Goal: Task Accomplishment & Management: Manage account settings

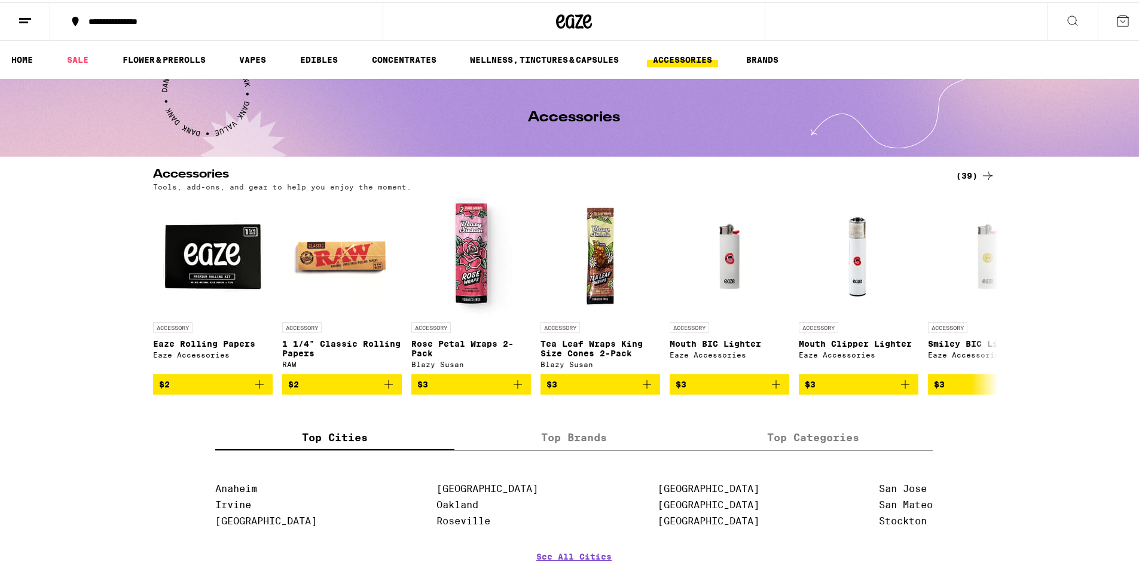
click at [26, 16] on line at bounding box center [25, 16] width 12 height 0
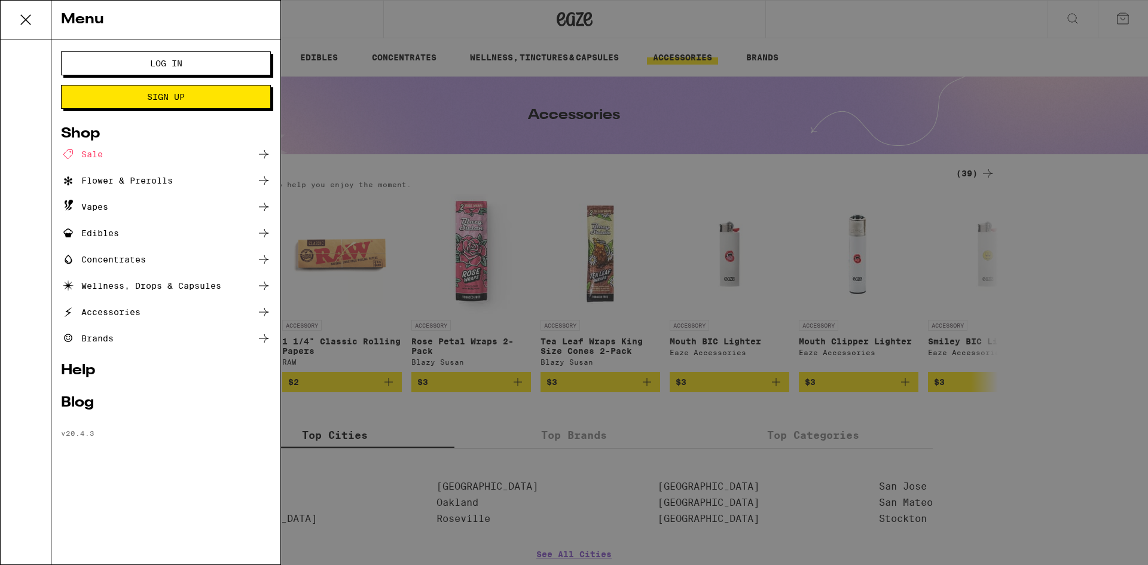
click at [267, 155] on icon at bounding box center [264, 154] width 10 height 8
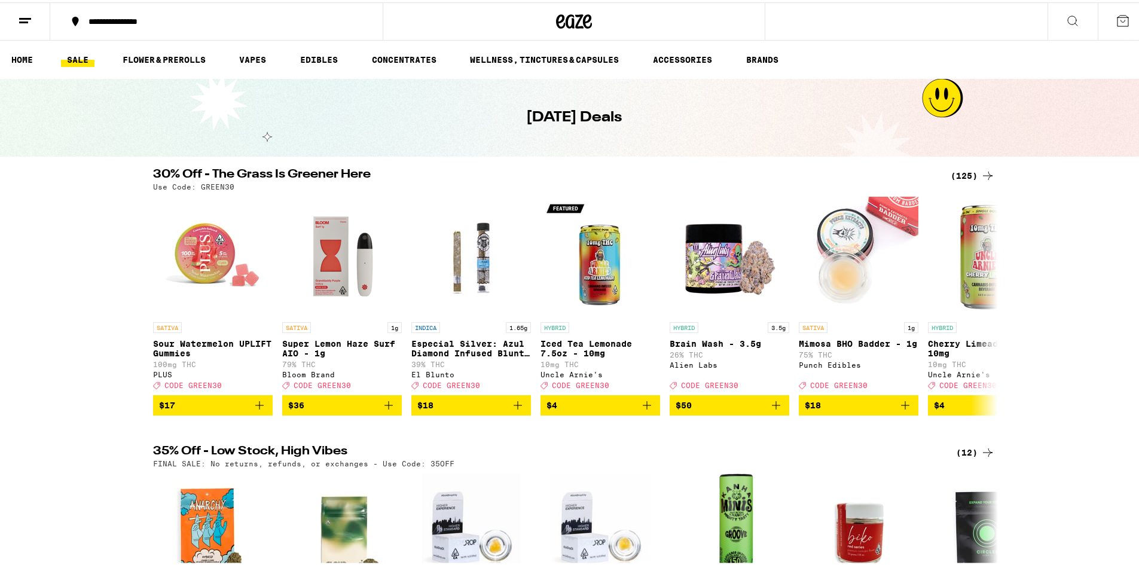
click at [25, 18] on icon at bounding box center [25, 18] width 14 height 14
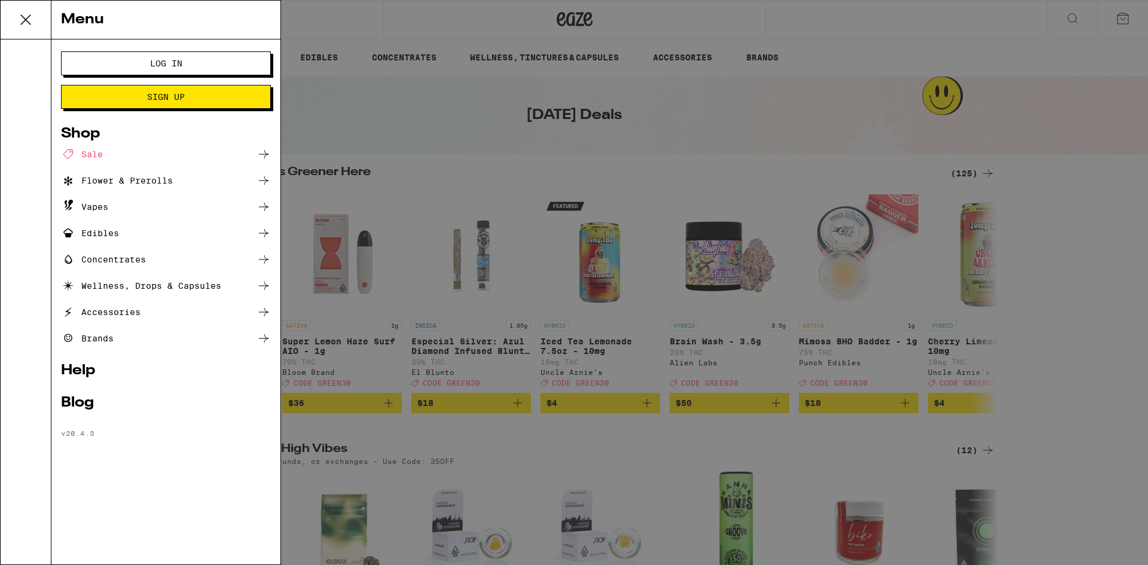
drag, startPoint x: 72, startPoint y: 454, endPoint x: 100, endPoint y: 474, distance: 34.3
click at [102, 477] on div "Log In Sign Up Shop Sale Flower & Prerolls Vapes Edibles Concentrates Wellness,…" at bounding box center [165, 301] width 229 height 525
click at [81, 404] on div "Blog" at bounding box center [166, 403] width 210 height 14
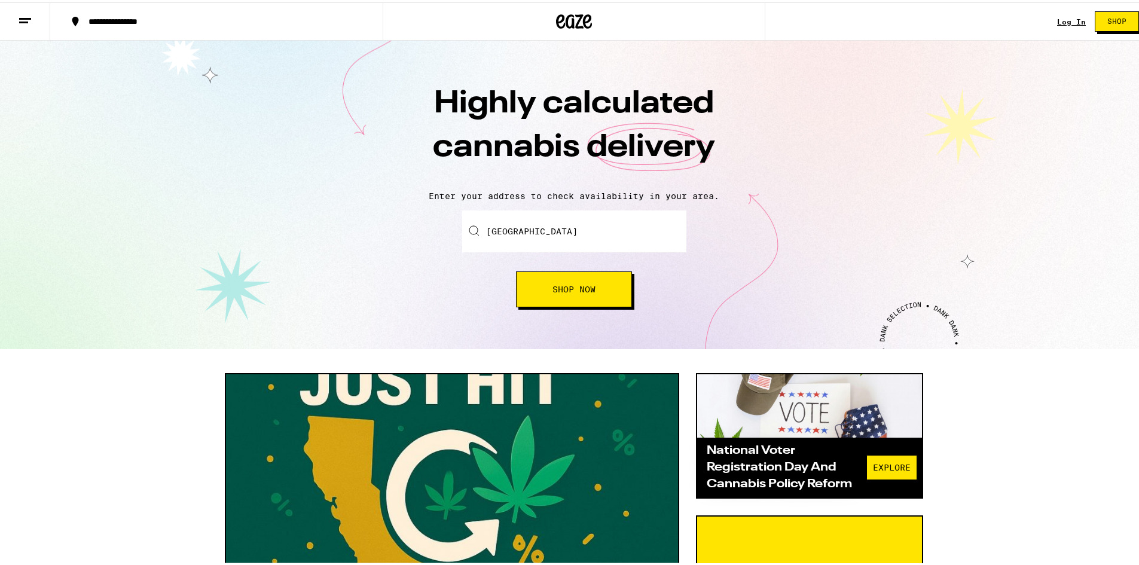
click at [24, 20] on line at bounding box center [23, 20] width 9 height 0
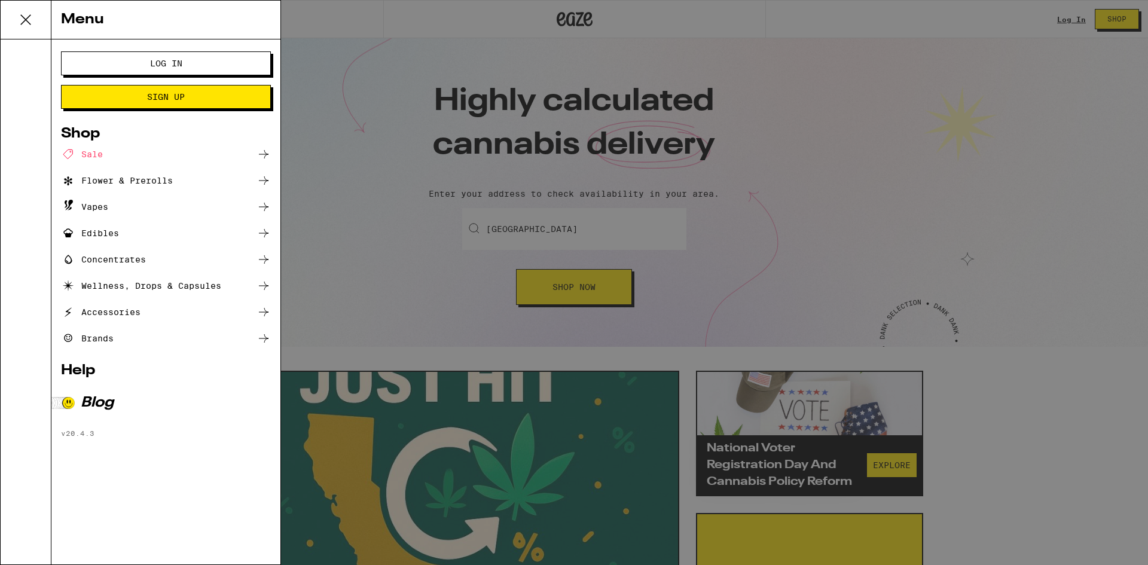
click at [108, 340] on div "Brands" at bounding box center [87, 338] width 53 height 14
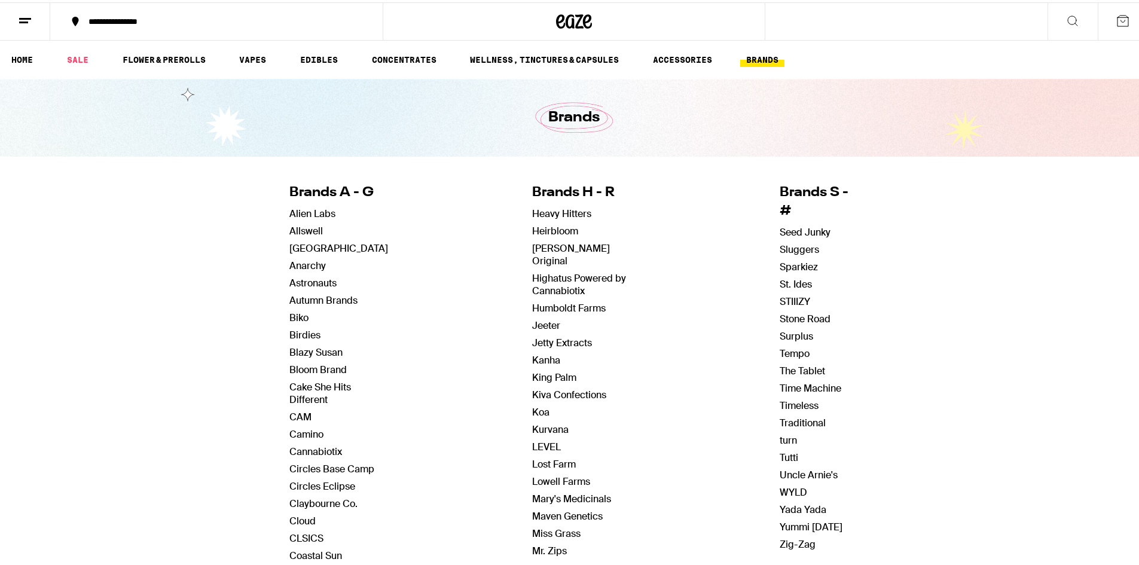
click at [22, 14] on icon at bounding box center [25, 18] width 14 height 14
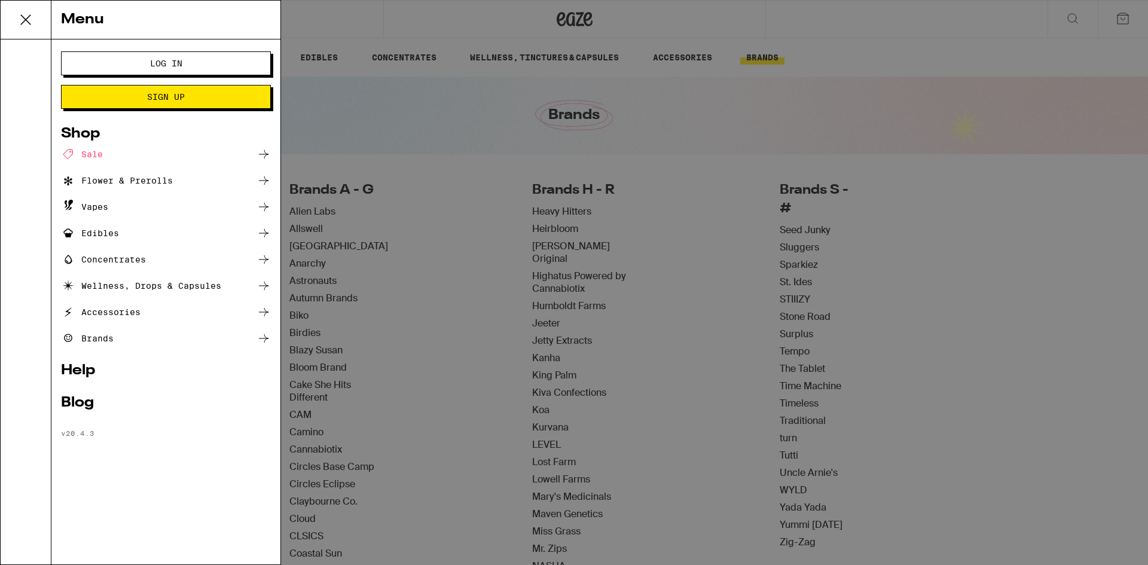
click at [70, 65] on button "Log In" at bounding box center [166, 63] width 210 height 24
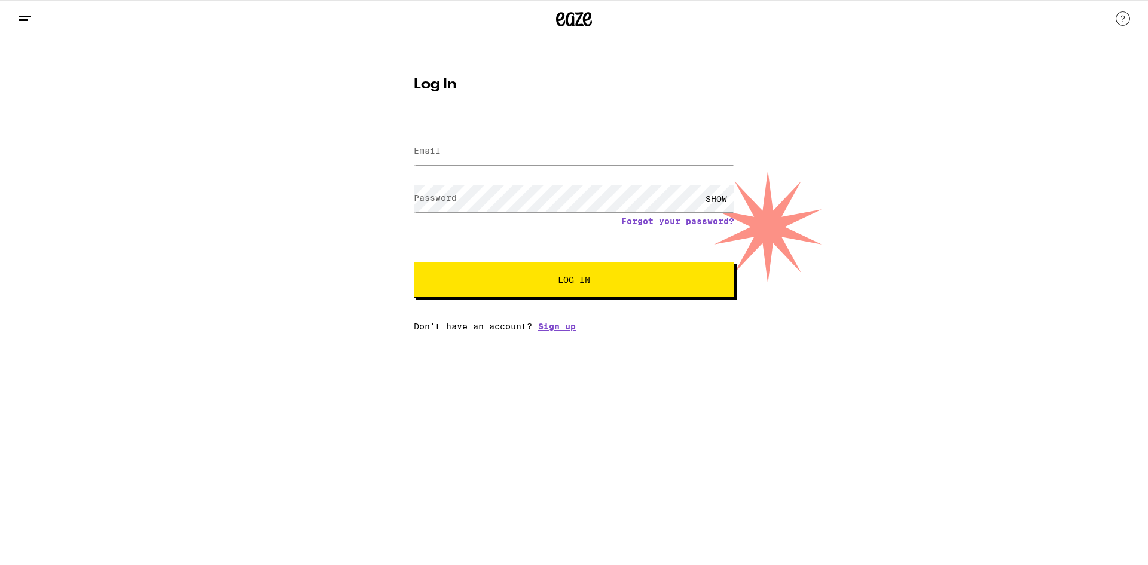
click at [26, 16] on line at bounding box center [25, 16] width 12 height 0
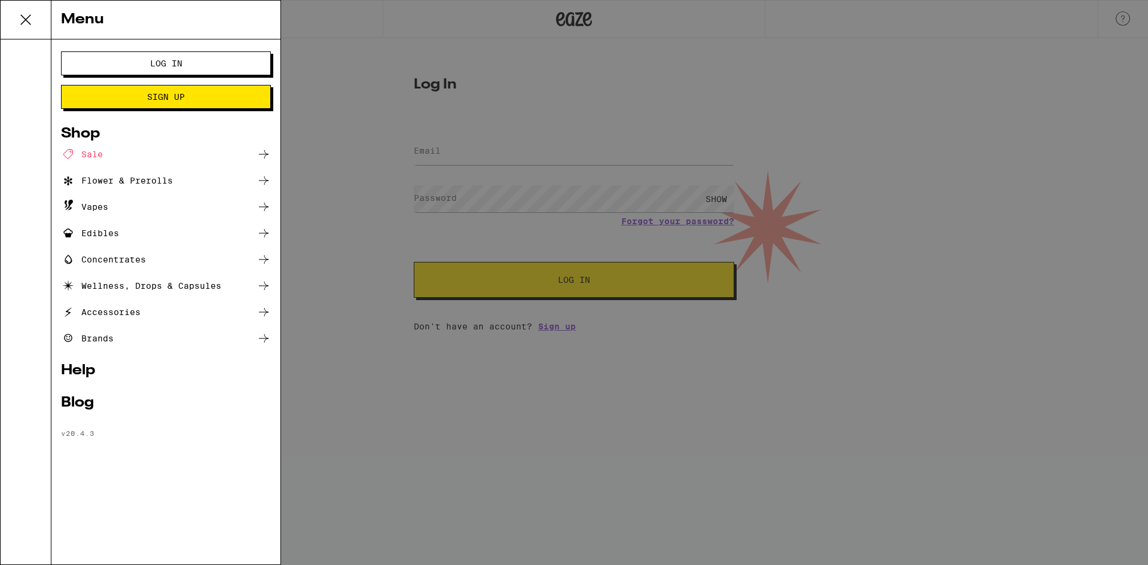
click at [497, 152] on div "Menu Log In Sign Up Shop Sale Flower & Prerolls Vapes Edibles Concentrates Well…" at bounding box center [574, 282] width 1148 height 565
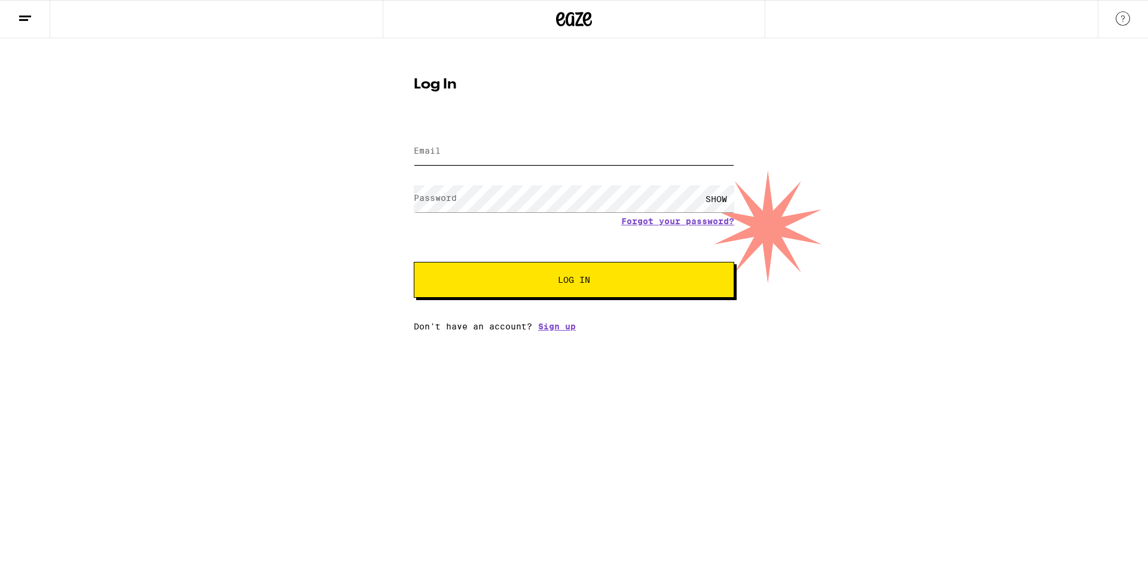
click at [501, 155] on input "Email" at bounding box center [574, 151] width 320 height 27
type input "[EMAIL_ADDRESS][DOMAIN_NAME]"
click at [634, 283] on span "Log In" at bounding box center [574, 280] width 224 height 8
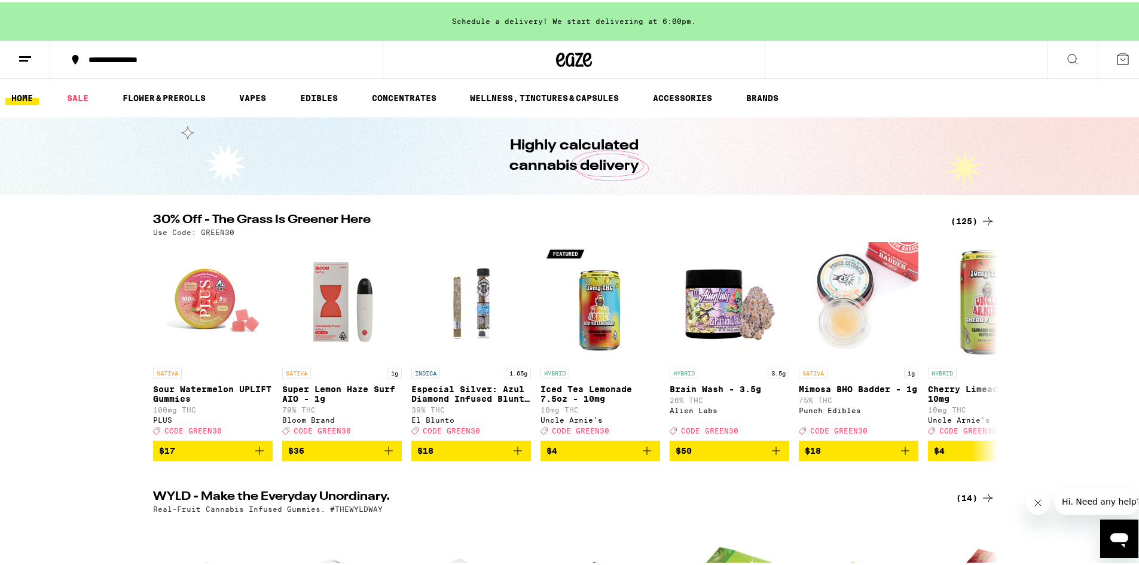
click at [25, 56] on icon at bounding box center [25, 57] width 14 height 14
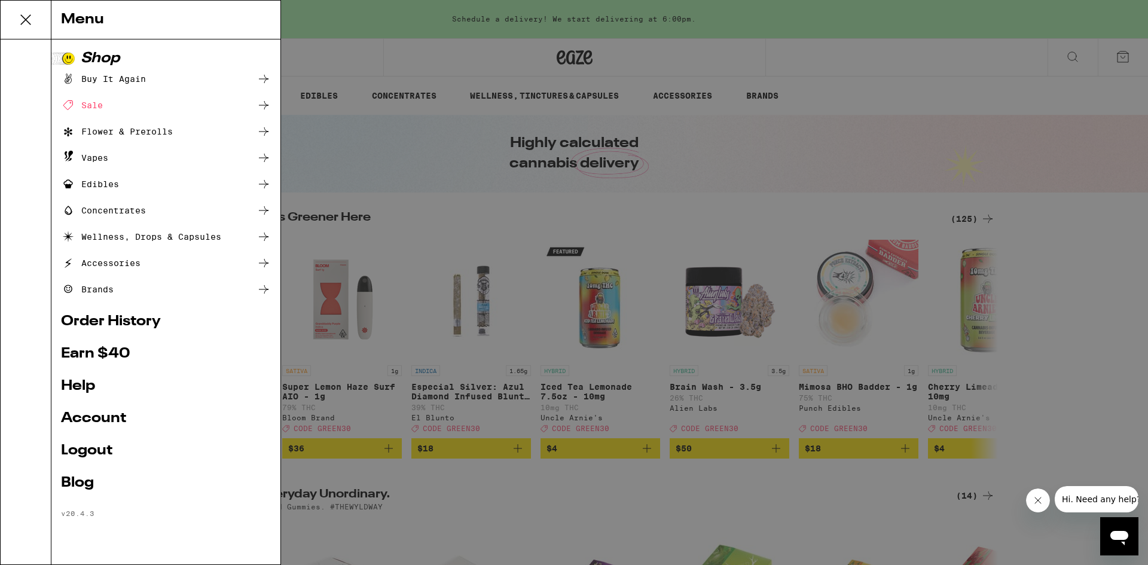
click at [131, 324] on link "Order History" at bounding box center [166, 321] width 210 height 14
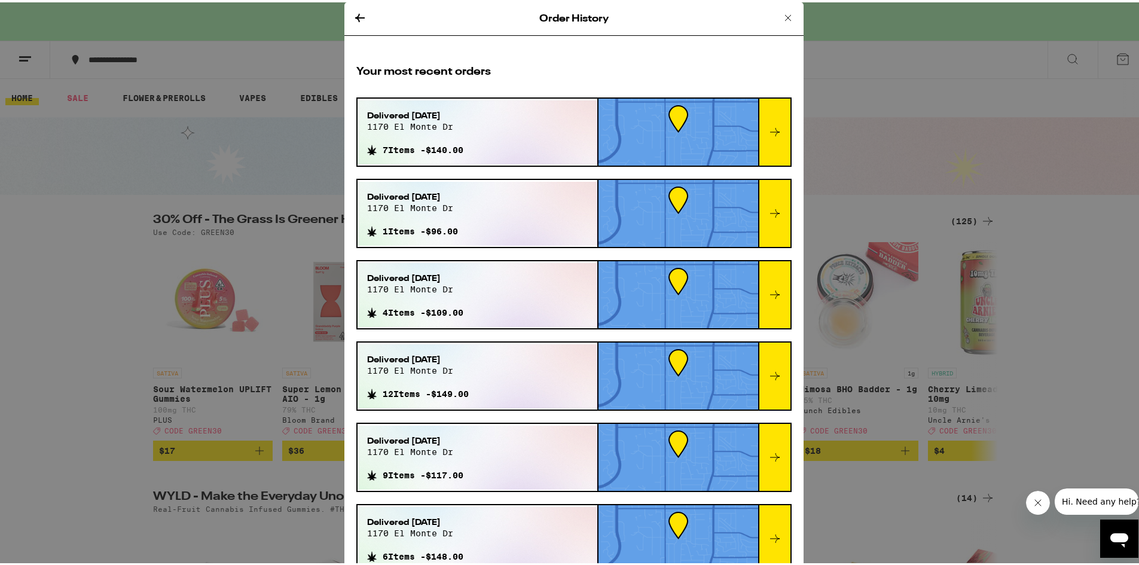
click at [768, 129] on icon at bounding box center [775, 130] width 14 height 14
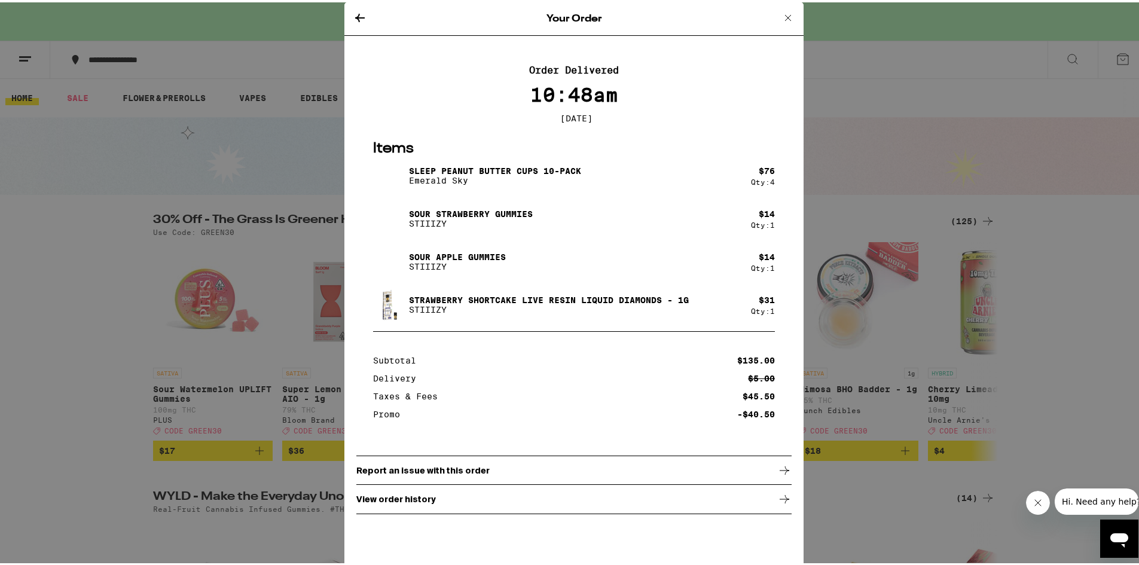
click at [353, 13] on icon at bounding box center [360, 15] width 14 height 14
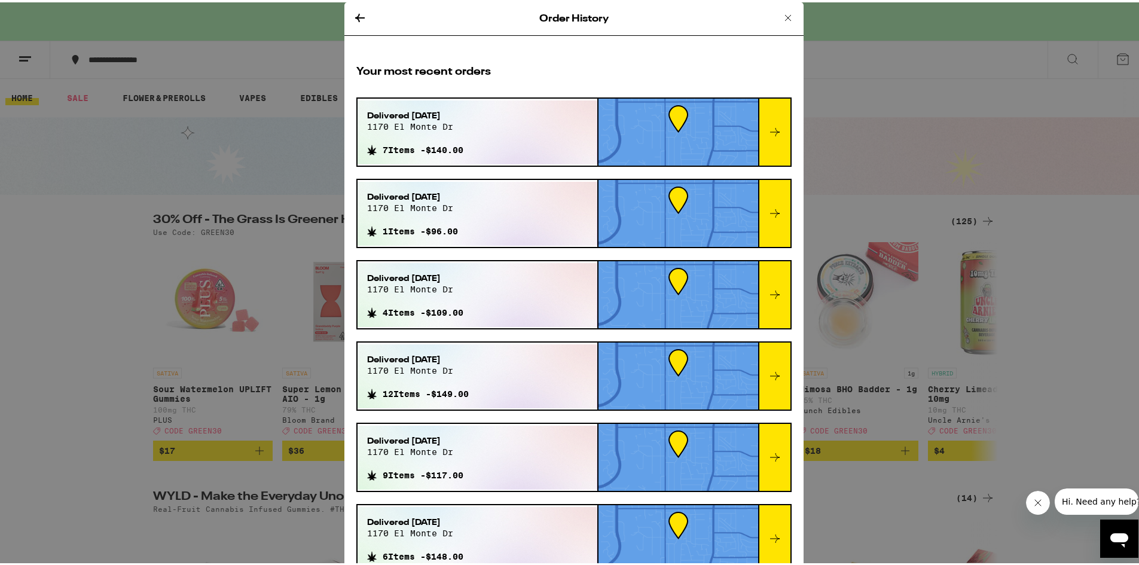
click at [785, 15] on icon at bounding box center [788, 16] width 6 height 6
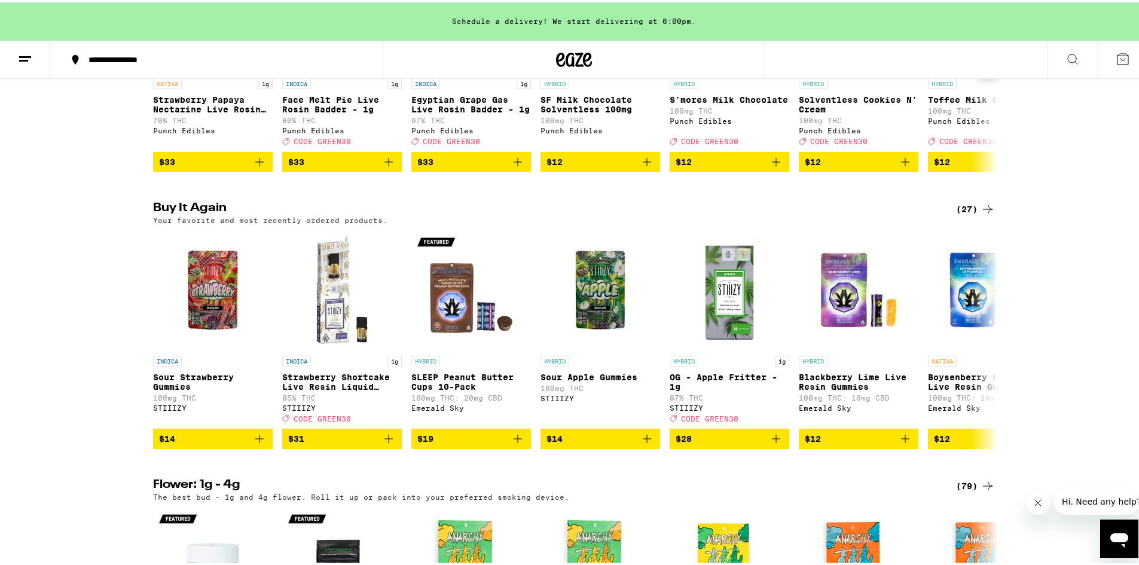
scroll to position [837, 0]
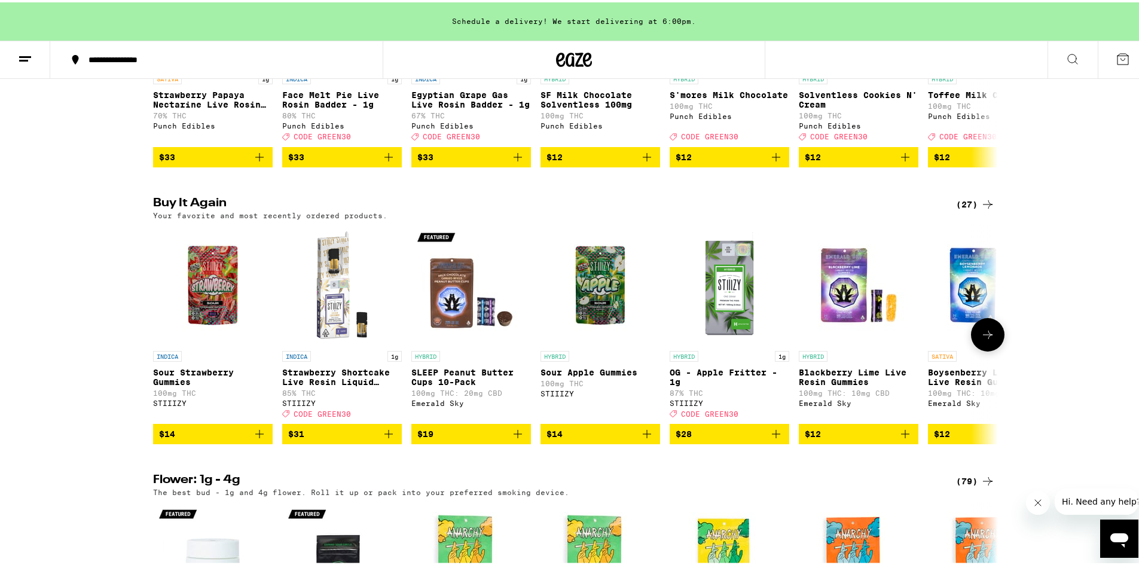
click at [992, 349] on button at bounding box center [987, 332] width 33 height 33
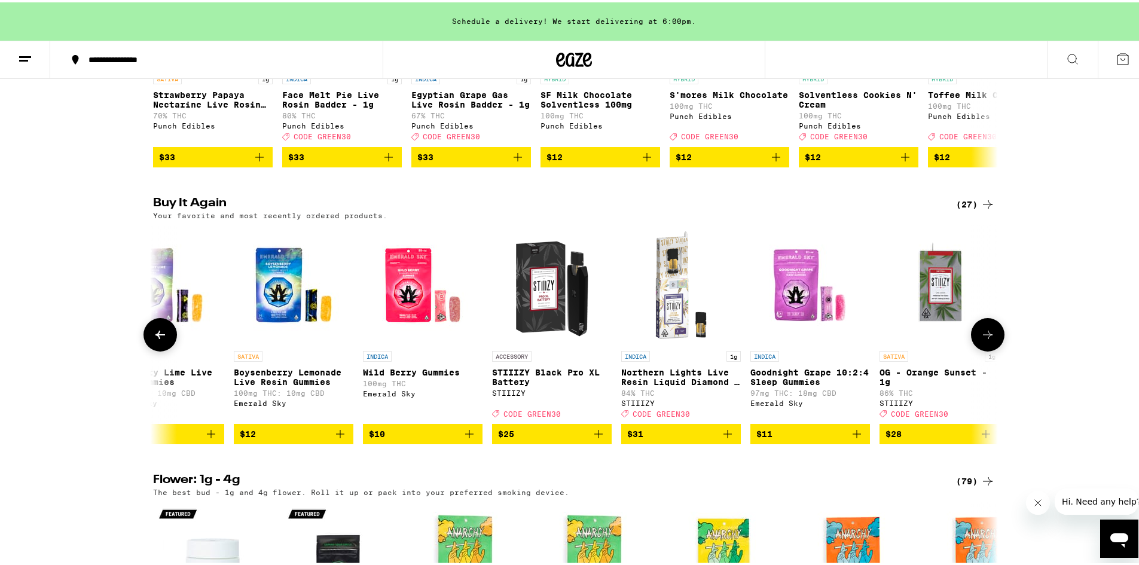
scroll to position [0, 711]
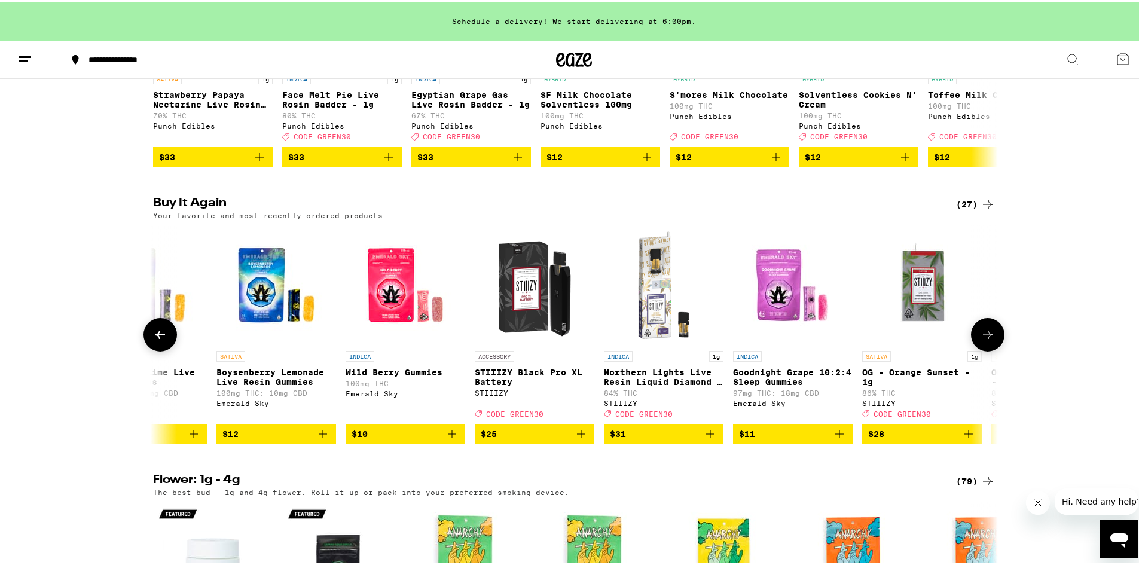
click at [984, 349] on button at bounding box center [987, 332] width 33 height 33
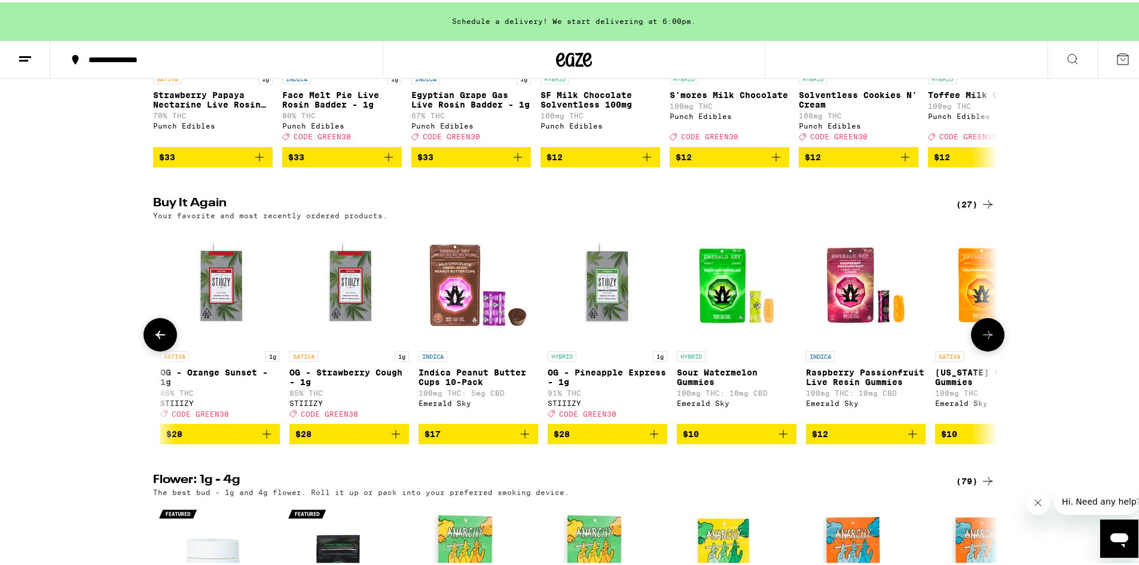
scroll to position [0, 1423]
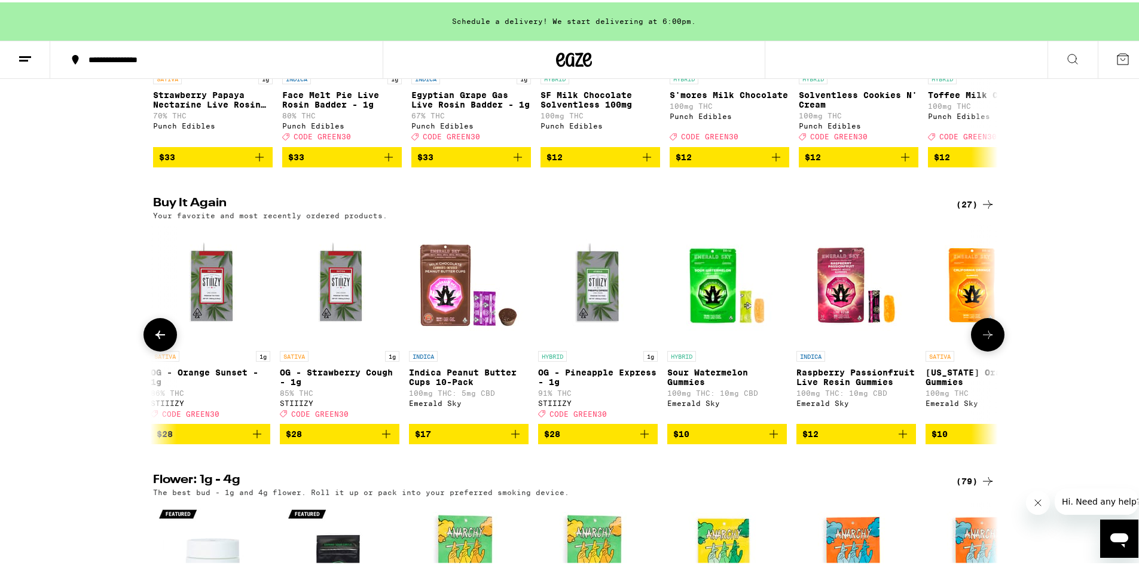
click at [985, 337] on icon at bounding box center [988, 332] width 10 height 8
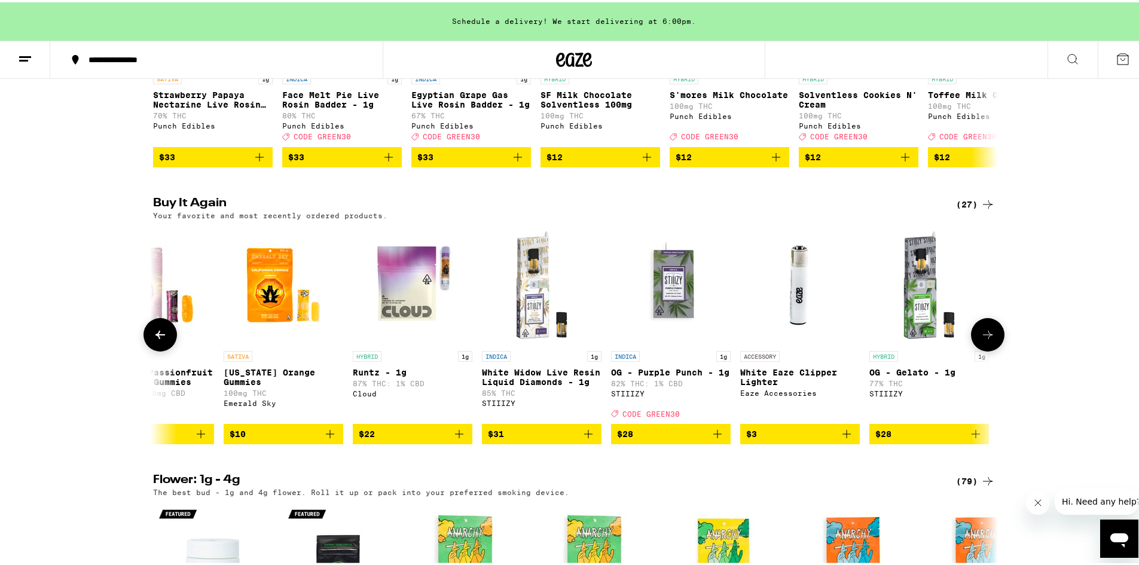
scroll to position [0, 2134]
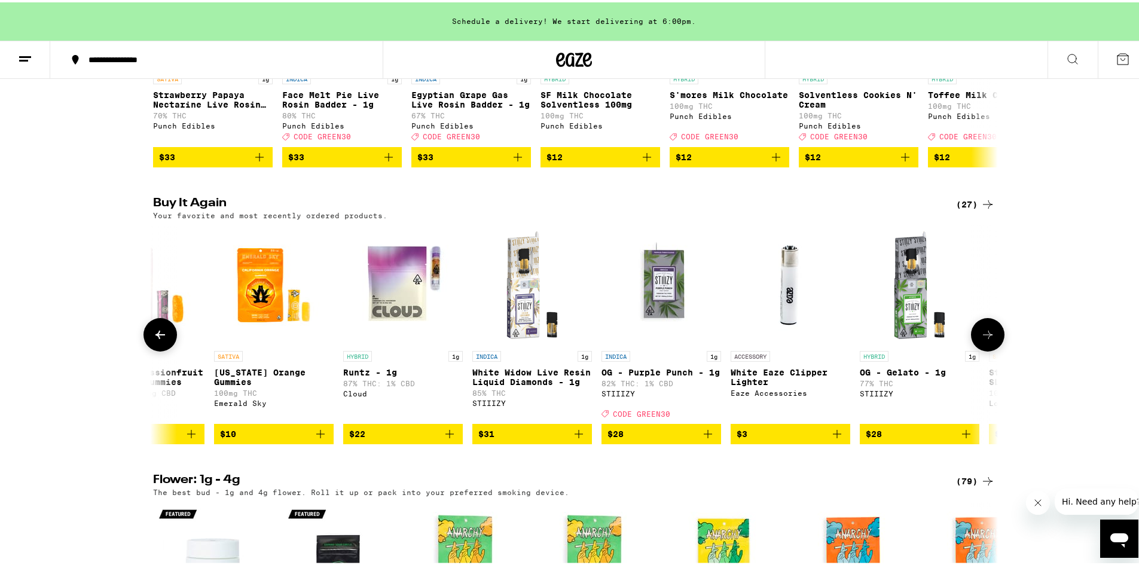
click at [985, 340] on icon at bounding box center [988, 332] width 14 height 14
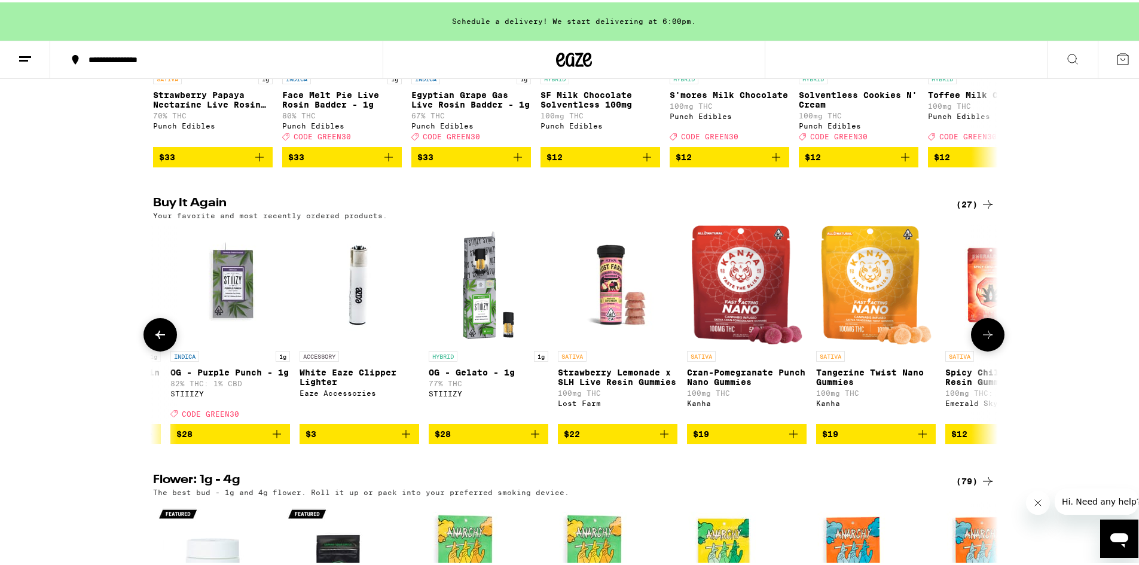
scroll to position [0, 2645]
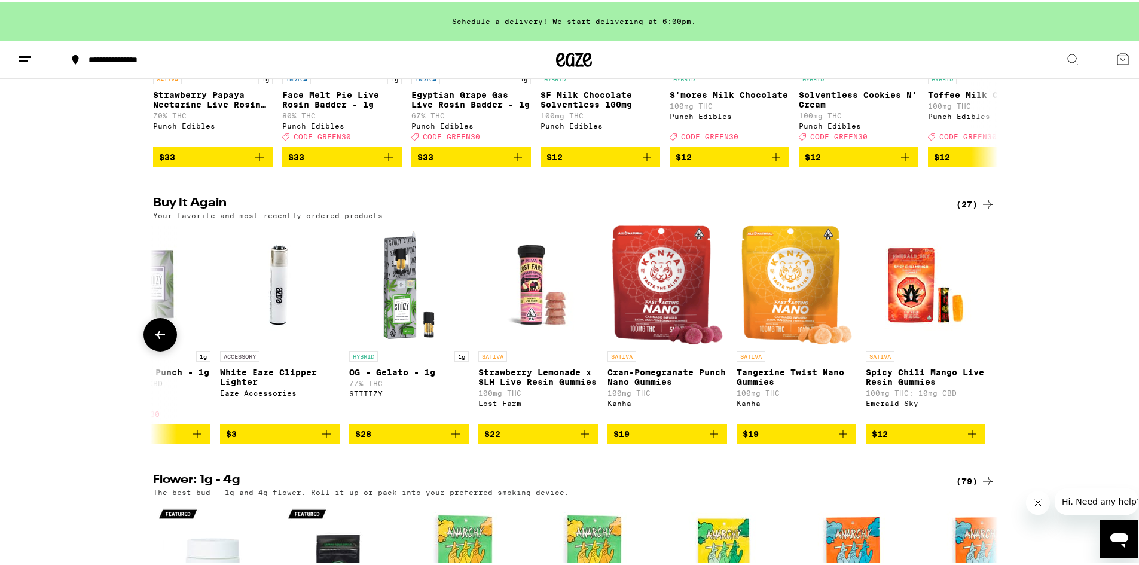
click at [998, 349] on div at bounding box center [987, 332] width 33 height 33
click at [20, 56] on icon at bounding box center [25, 57] width 14 height 14
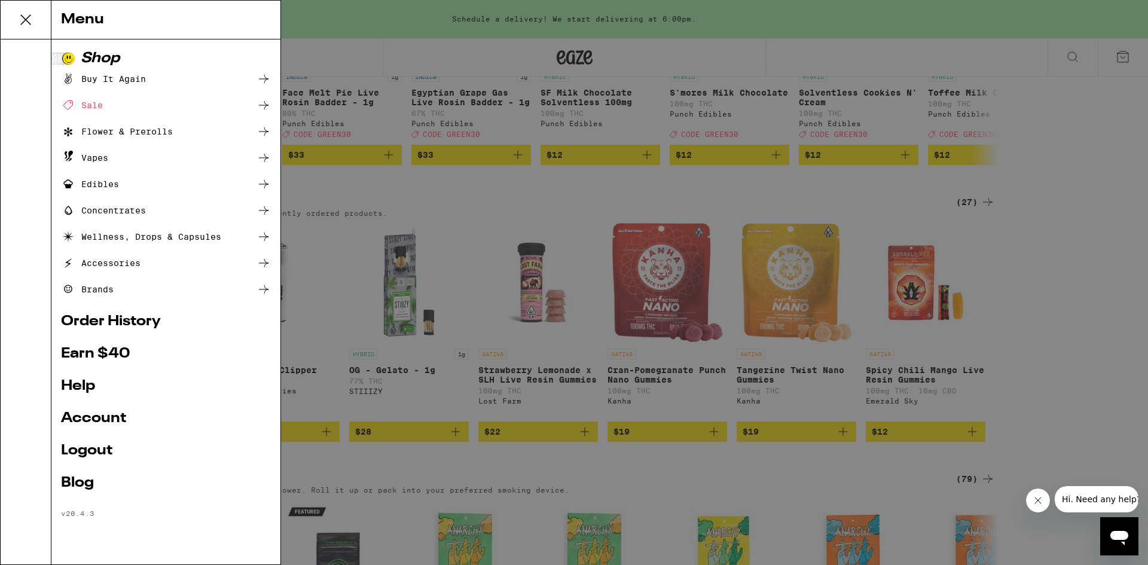
click at [80, 355] on link "Earn $ 40" at bounding box center [166, 354] width 210 height 14
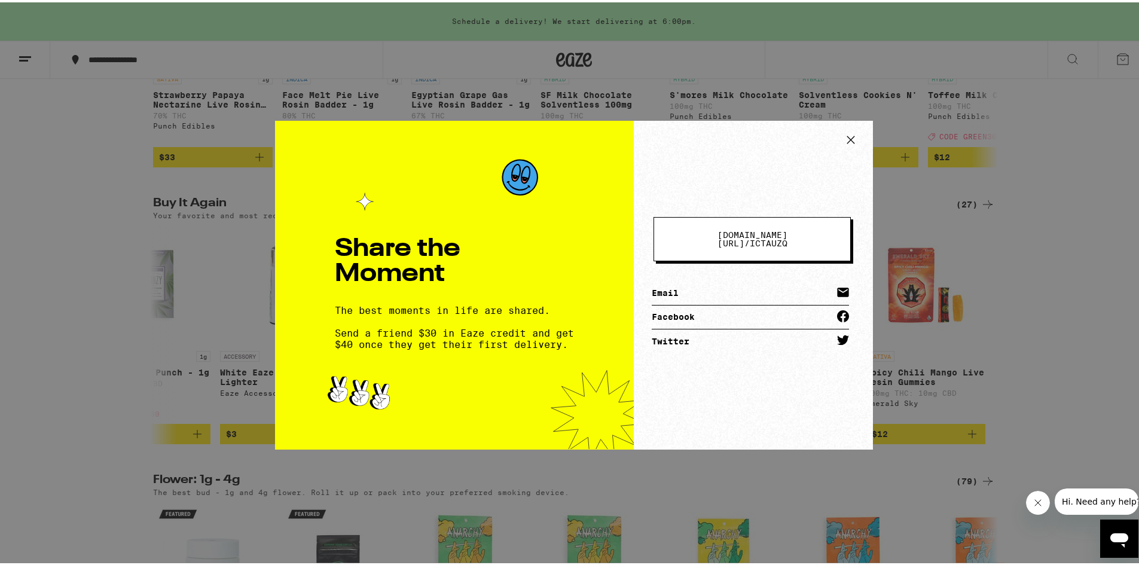
click at [848, 135] on icon at bounding box center [851, 138] width 18 height 18
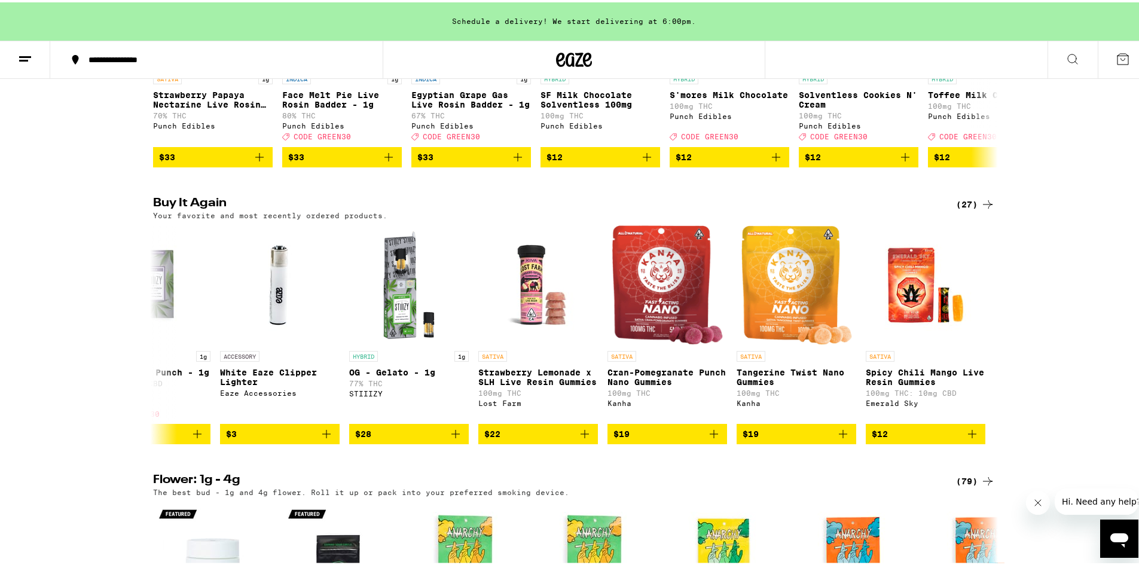
click at [23, 54] on line at bounding box center [25, 54] width 12 height 0
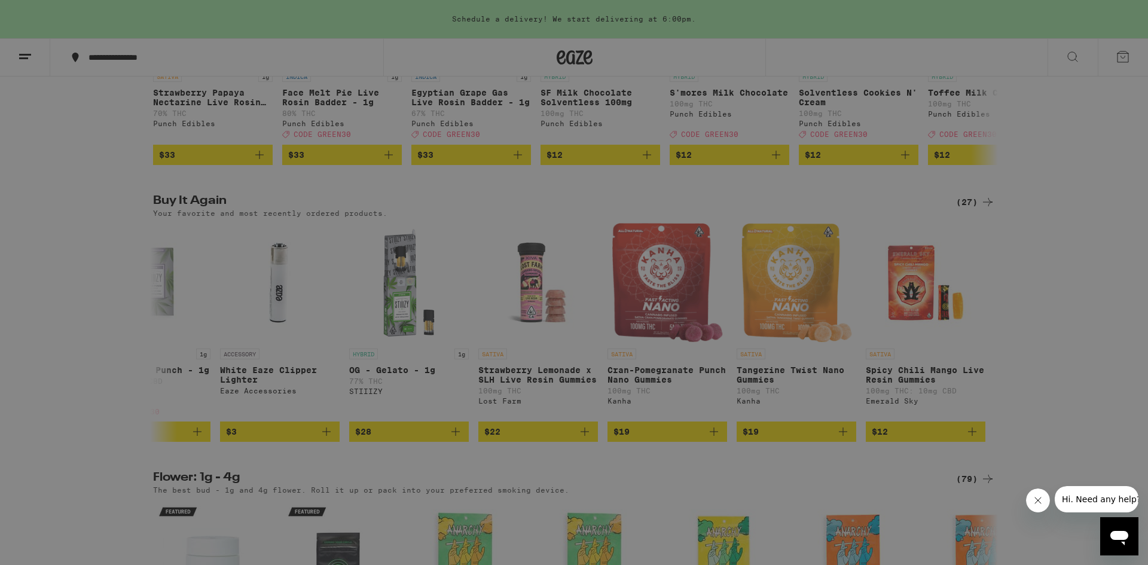
click at [99, 420] on link "Account" at bounding box center [166, 418] width 210 height 14
